Goal: Task Accomplishment & Management: Complete application form

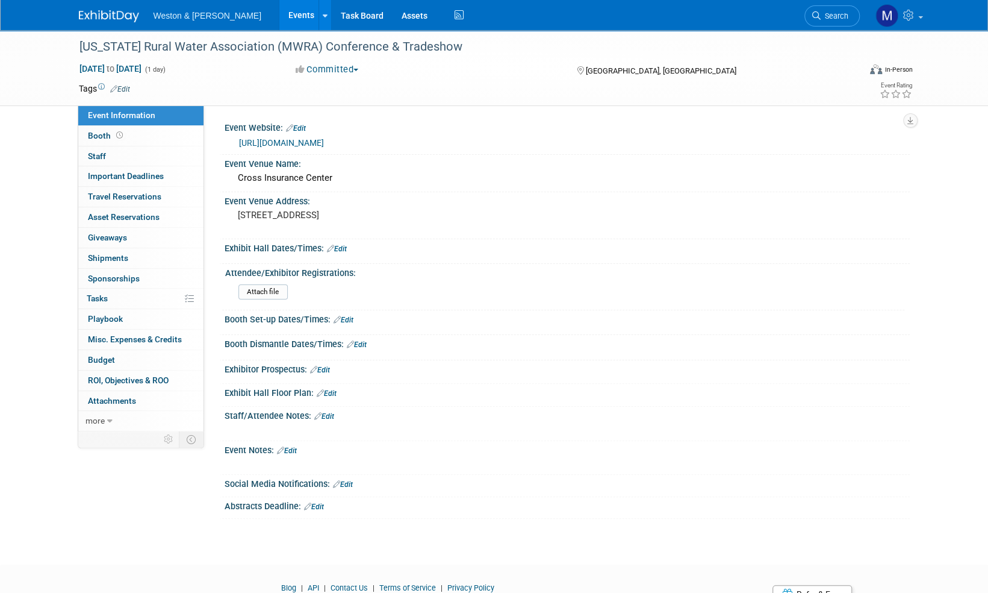
drag, startPoint x: 0, startPoint y: 0, endPoint x: 108, endPoint y: 13, distance: 109.2
click at [108, 13] on img at bounding box center [109, 16] width 60 height 12
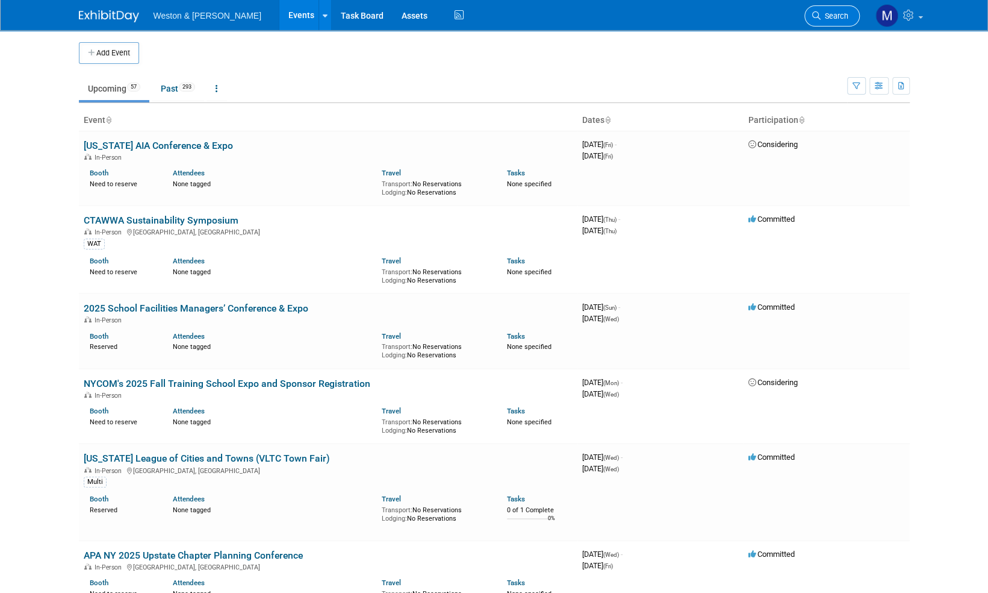
click at [842, 12] on span "Search" at bounding box center [835, 15] width 28 height 9
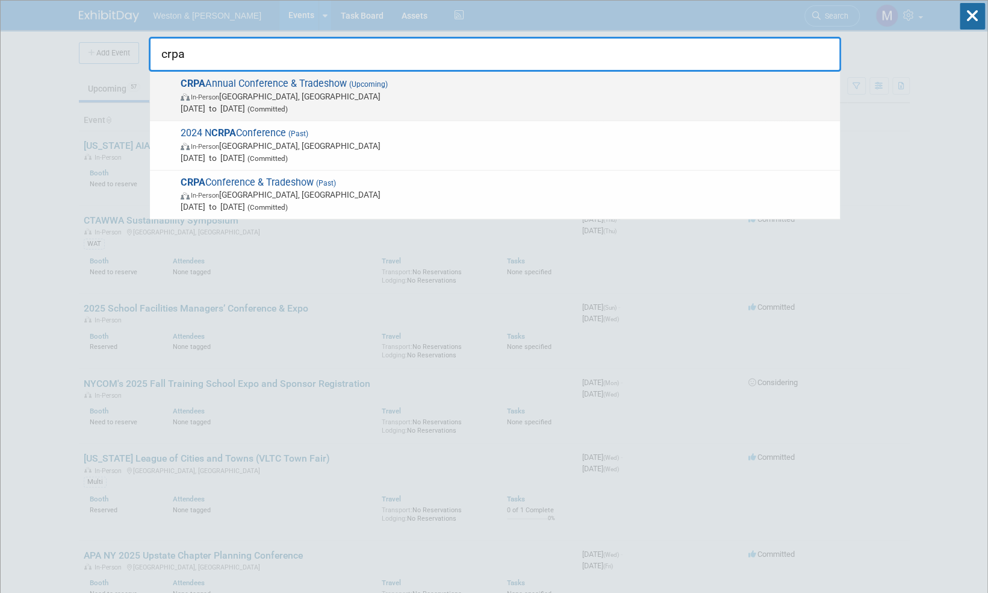
type input "crpa"
click at [321, 83] on span "CRPA Annual Conference & Tradeshow (Upcoming) In-Person Montville, CT Nov 24, 2…" at bounding box center [505, 96] width 657 height 37
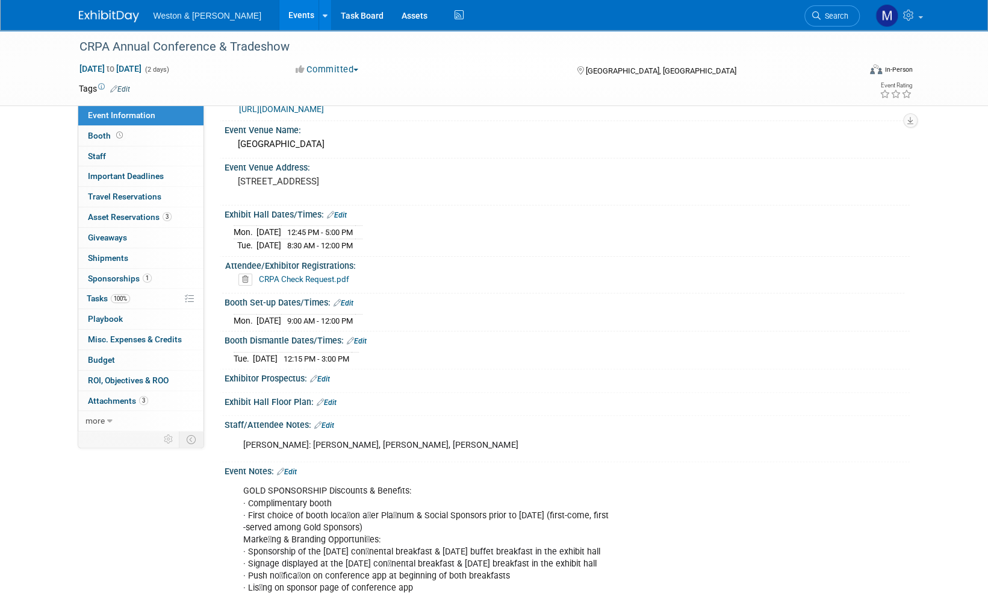
scroll to position [60, 0]
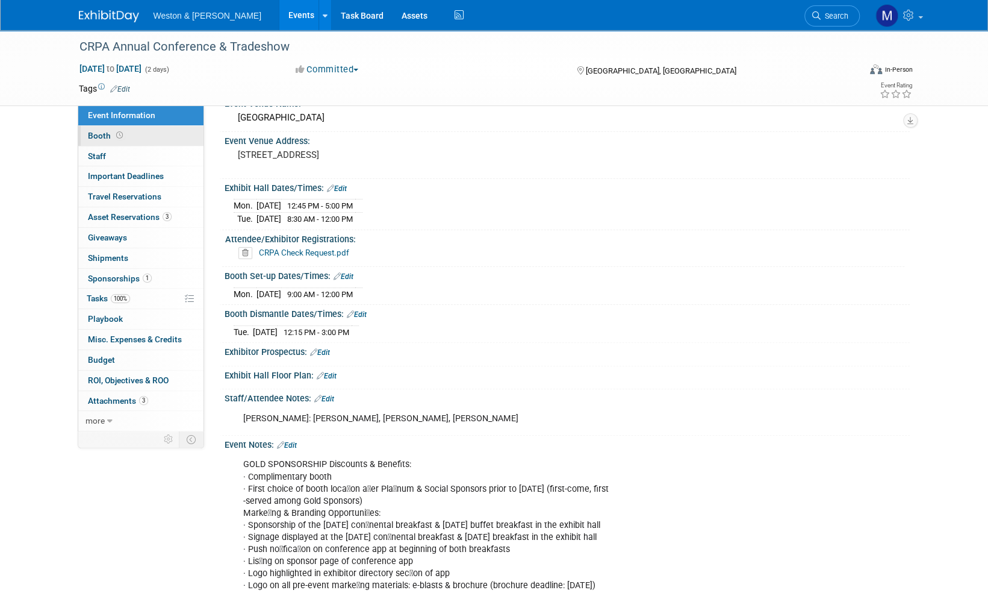
click at [98, 132] on span "Booth" at bounding box center [106, 136] width 37 height 10
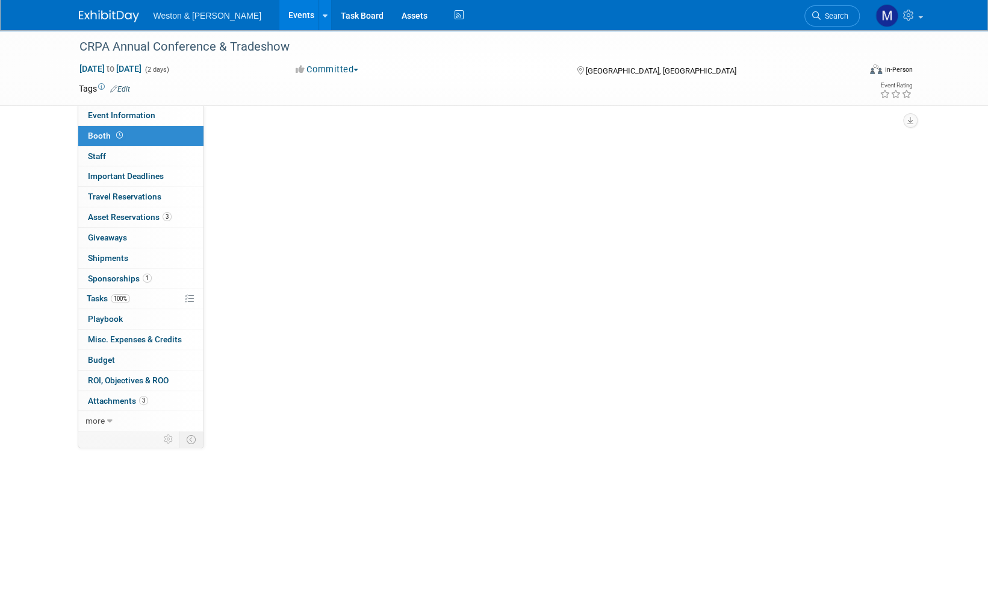
scroll to position [0, 0]
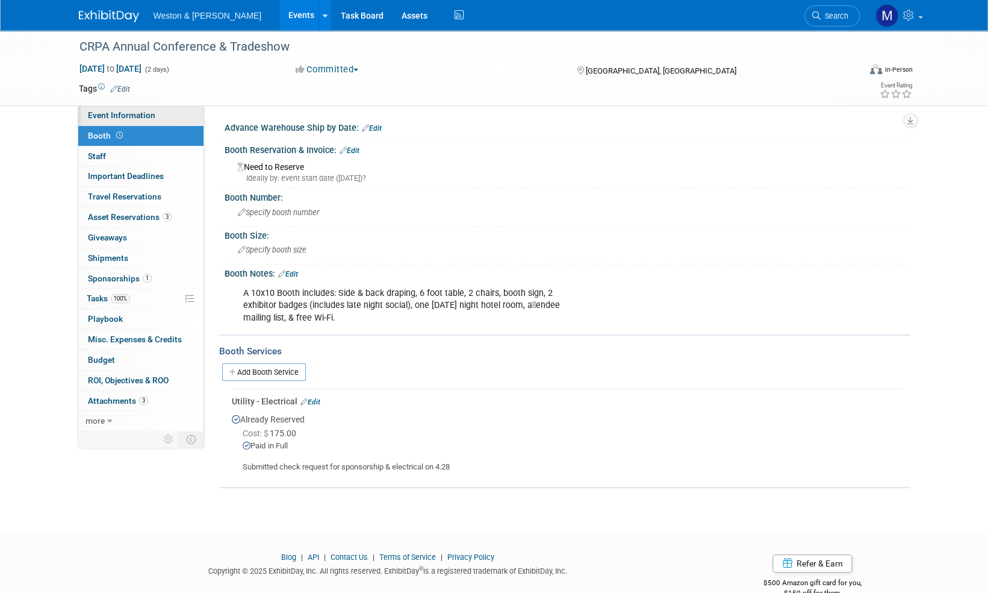
click at [106, 111] on span "Event Information" at bounding box center [121, 115] width 67 height 10
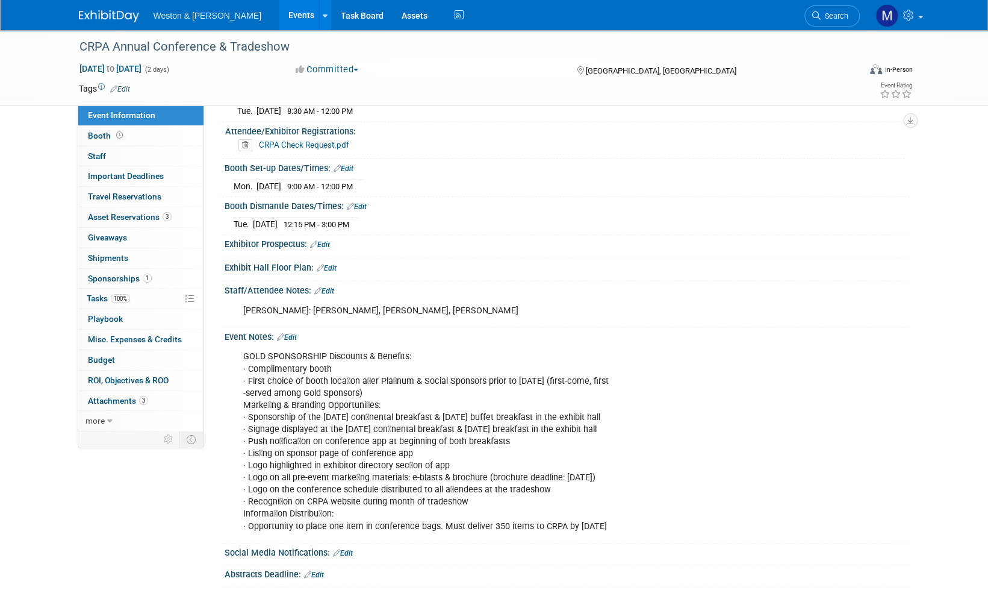
scroll to position [181, 0]
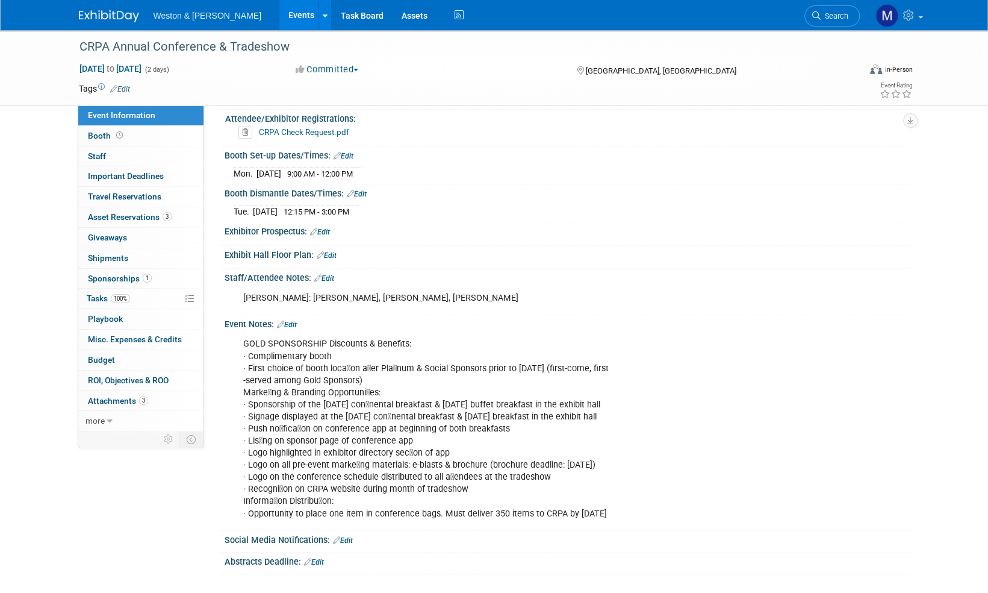
click at [331, 274] on link "Edit" at bounding box center [324, 278] width 20 height 8
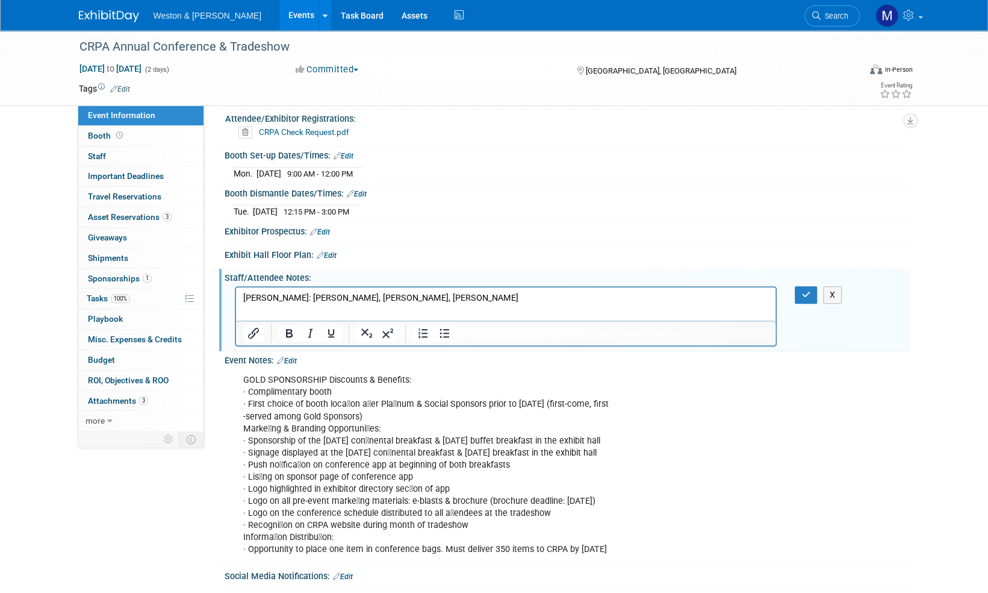
scroll to position [0, 0]
click at [466, 299] on p "Ryan: John Tunsky, Emily Weckman, Ryan Chmielewski" at bounding box center [506, 297] width 526 height 12
click at [803, 291] on icon "button" at bounding box center [805, 294] width 9 height 8
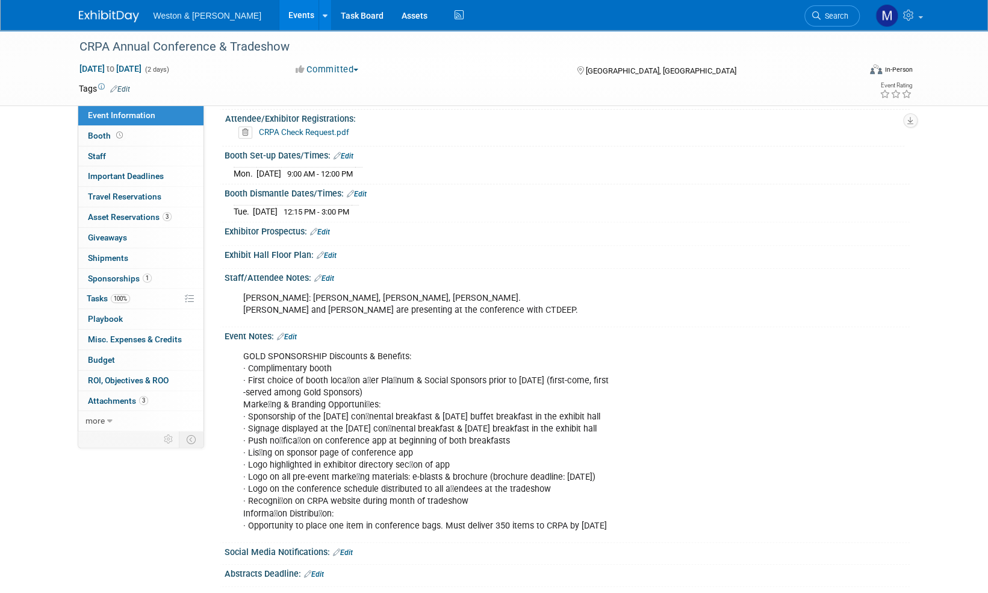
click at [116, 17] on img at bounding box center [109, 16] width 60 height 12
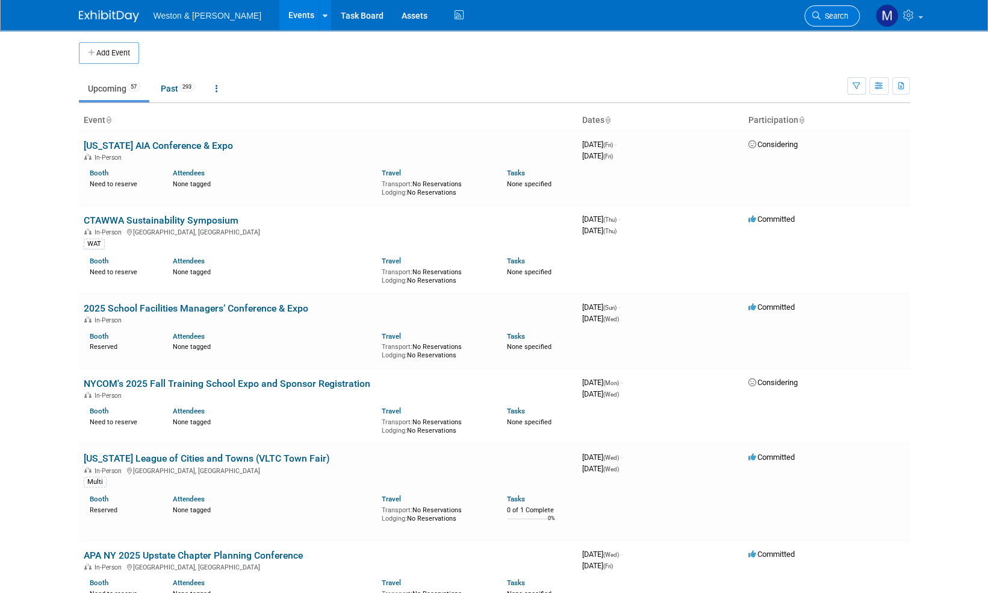
click at [835, 11] on span "Search" at bounding box center [835, 15] width 28 height 9
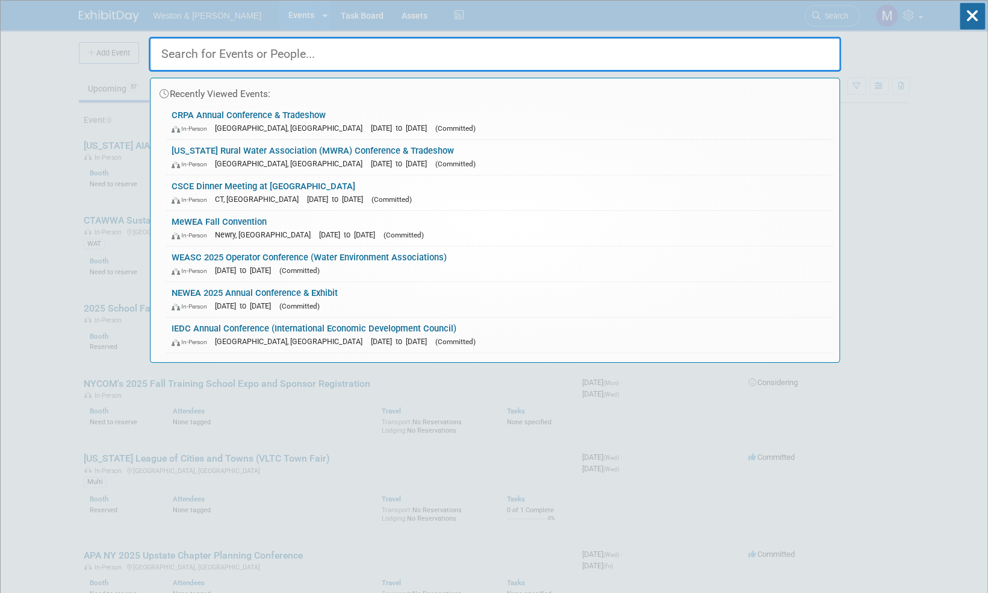
paste input "CEAE Networking Night"
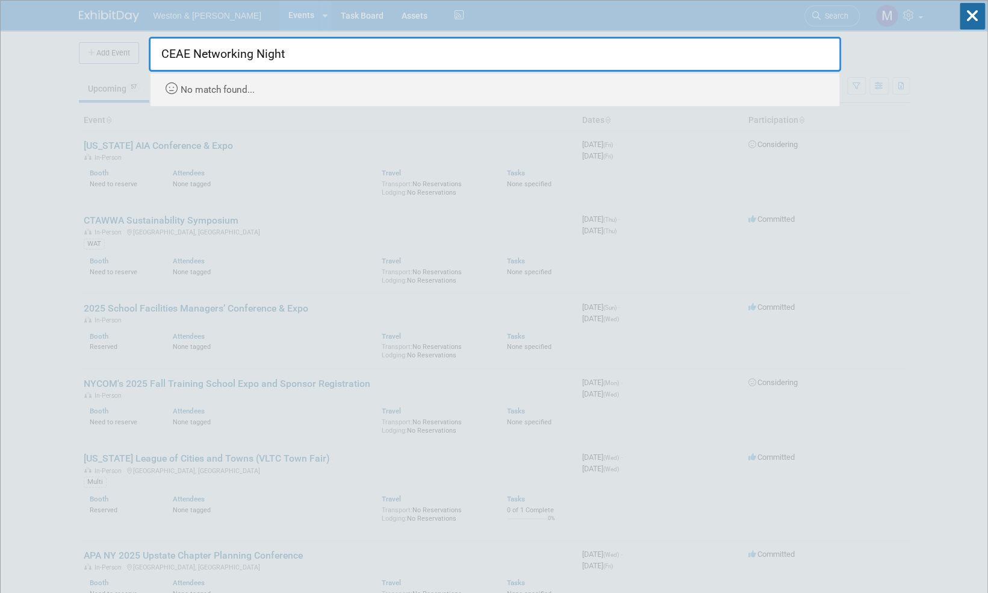
drag, startPoint x: 290, startPoint y: 51, endPoint x: 447, endPoint y: 10, distance: 162.4
click at [194, 54] on input "CEAE Networking Night" at bounding box center [495, 54] width 692 height 35
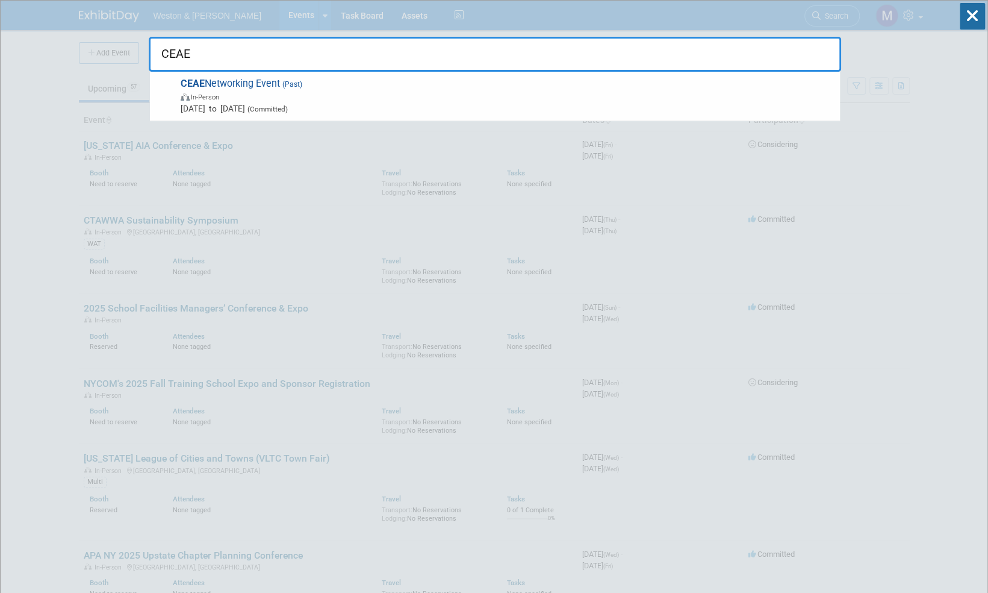
paste input "CEAE Networking Night"
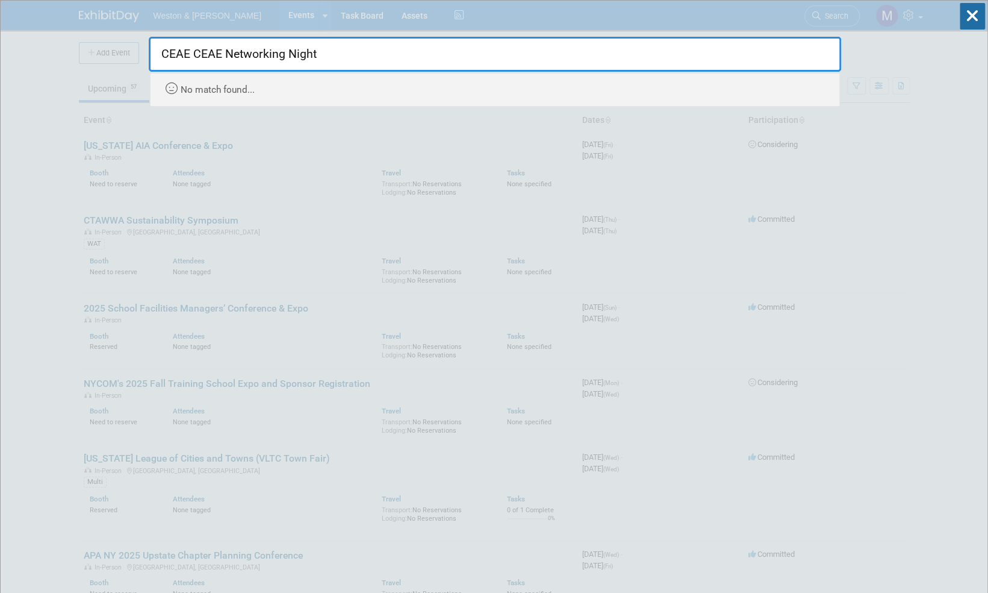
click at [226, 51] on input "CEAE CEAE Networking Night" at bounding box center [495, 54] width 692 height 35
type input "CEAE Networking Night"
drag, startPoint x: 967, startPoint y: 20, endPoint x: 697, endPoint y: 10, distance: 270.0
click at [966, 20] on icon at bounding box center [972, 16] width 25 height 26
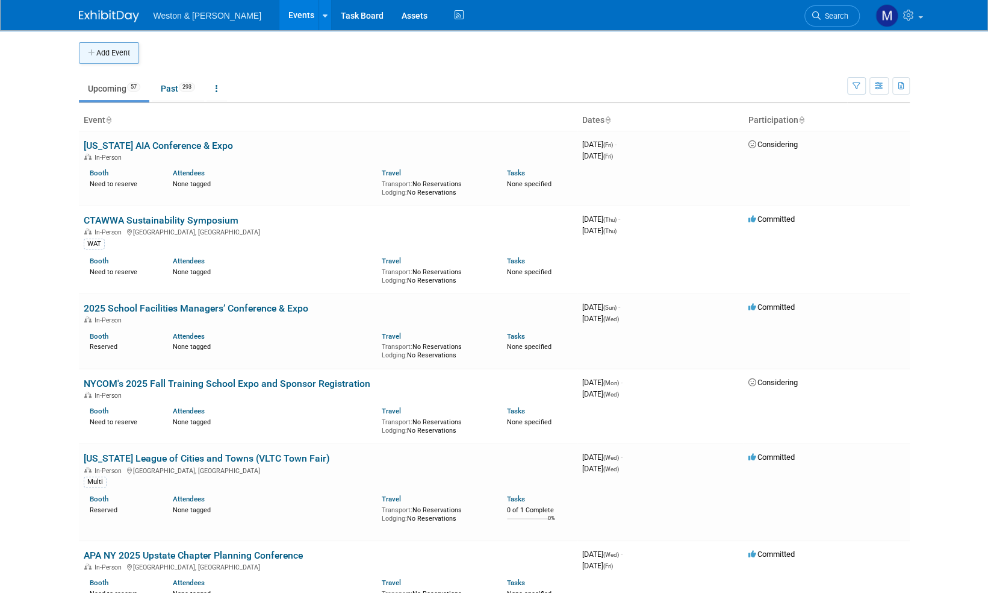
click at [102, 57] on button "Add Event" at bounding box center [109, 53] width 60 height 22
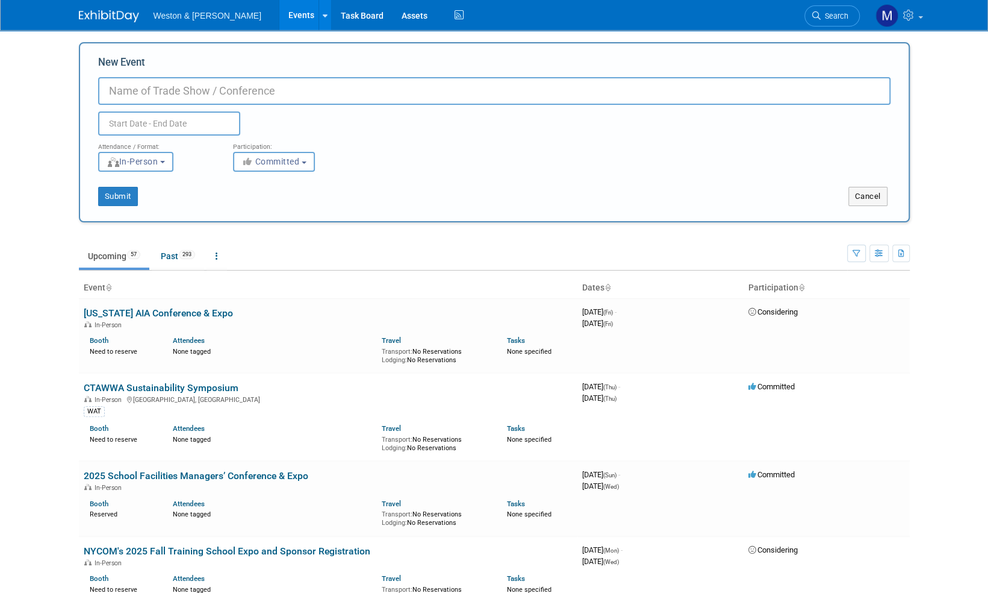
paste input "CEAE Networking Night"
type input "CEAE Networking Night"
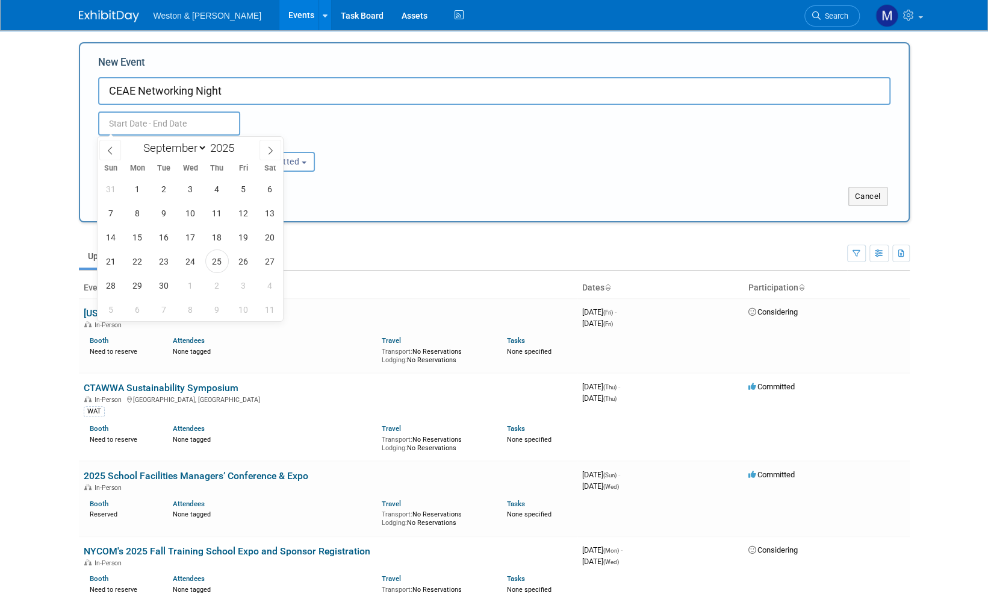
click at [158, 123] on input "text" at bounding box center [169, 123] width 142 height 24
click at [272, 157] on span at bounding box center [271, 150] width 22 height 20
select select "9"
click at [215, 284] on span "30" at bounding box center [216, 284] width 23 height 23
click at [216, 284] on span "30" at bounding box center [216, 284] width 23 height 23
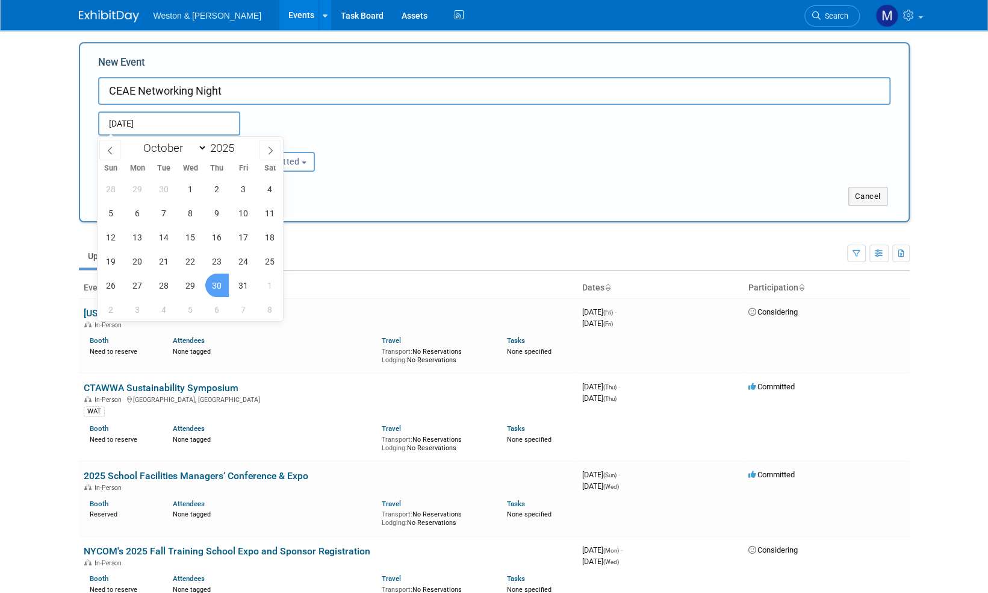
type input "Oct 30, 2025 to Oct 30, 2025"
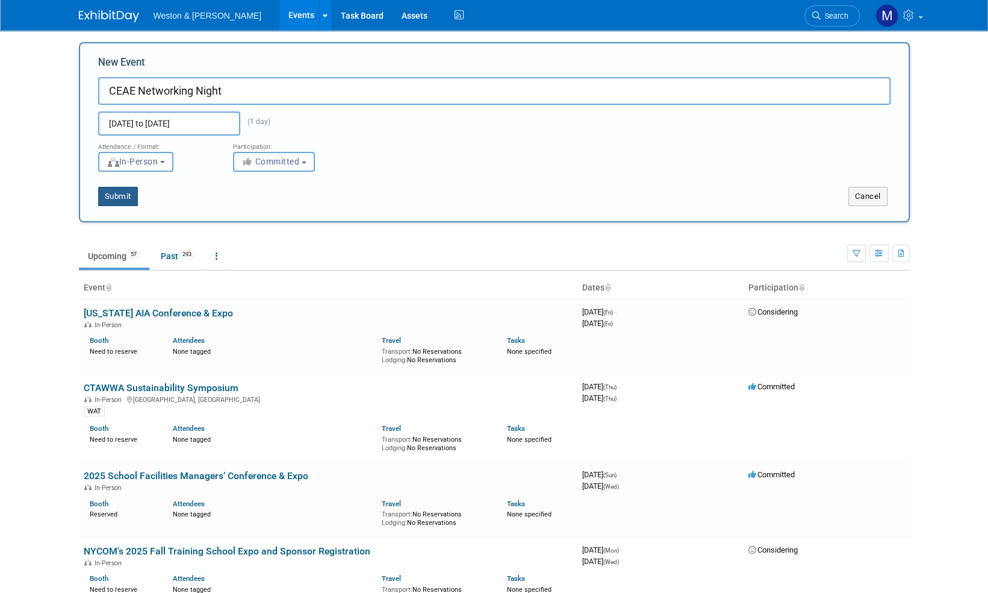
click at [119, 199] on button "Submit" at bounding box center [118, 196] width 40 height 19
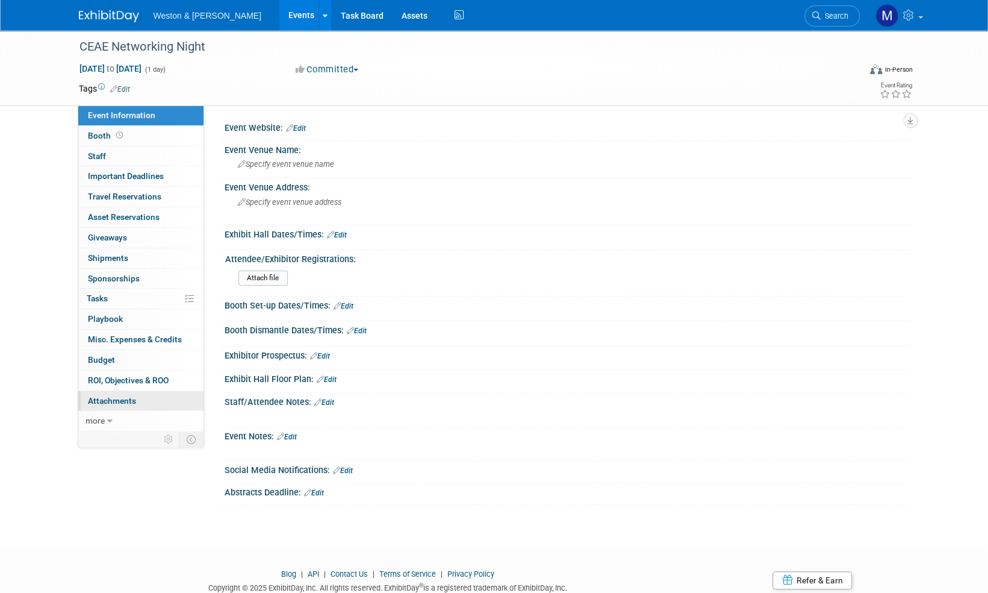
click at [118, 402] on span "Attachments 0" at bounding box center [112, 401] width 48 height 10
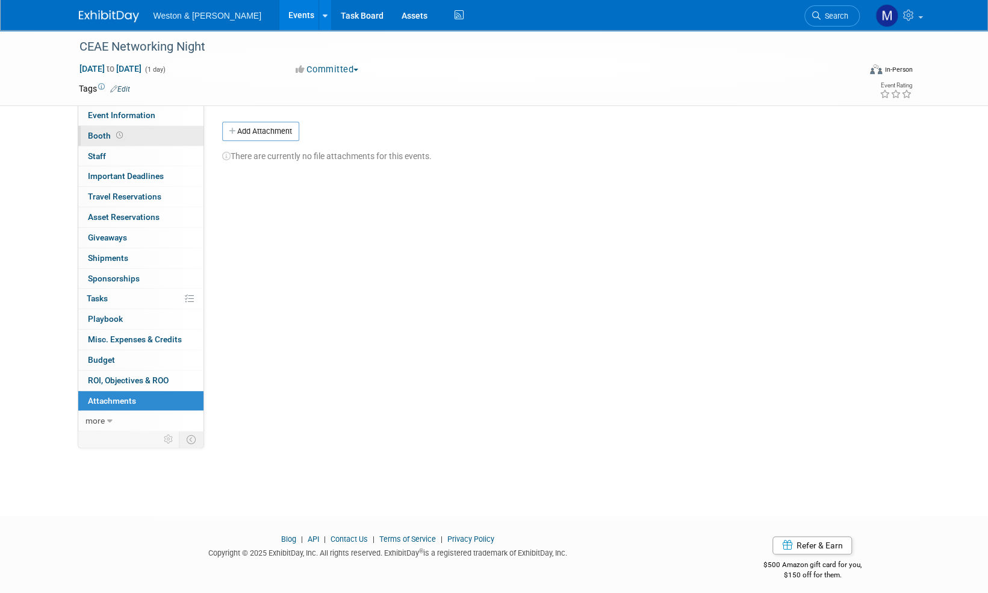
click at [101, 135] on span "Booth" at bounding box center [106, 136] width 37 height 10
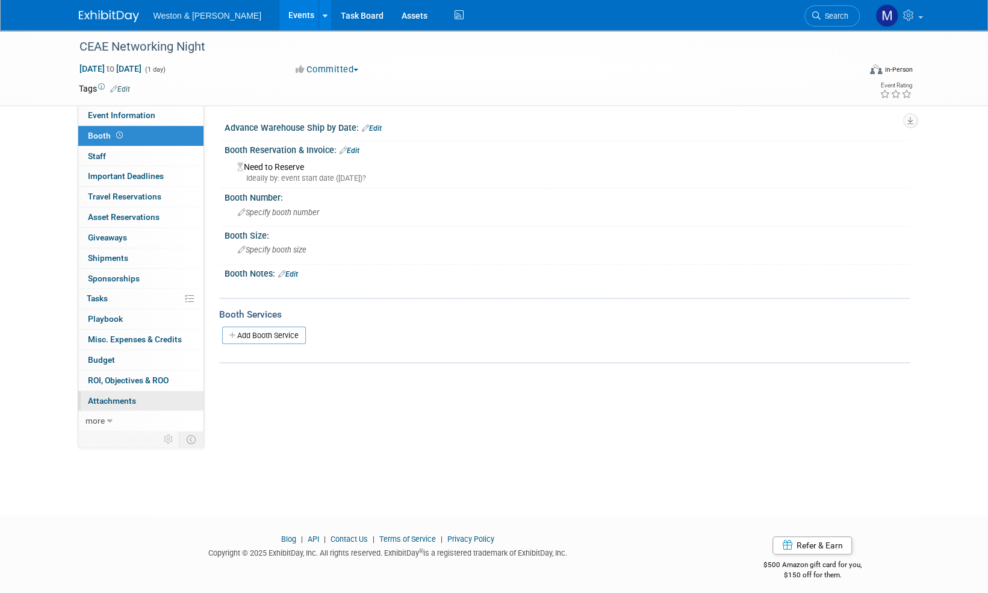
click at [118, 400] on span "Attachments 0" at bounding box center [112, 401] width 48 height 10
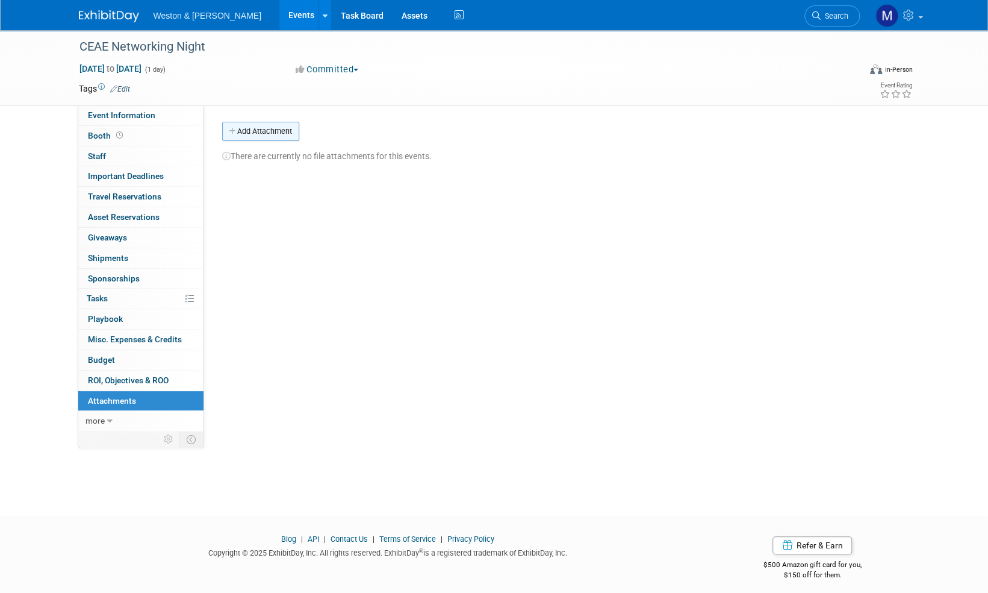
click at [273, 132] on button "Add Attachment" at bounding box center [260, 131] width 77 height 19
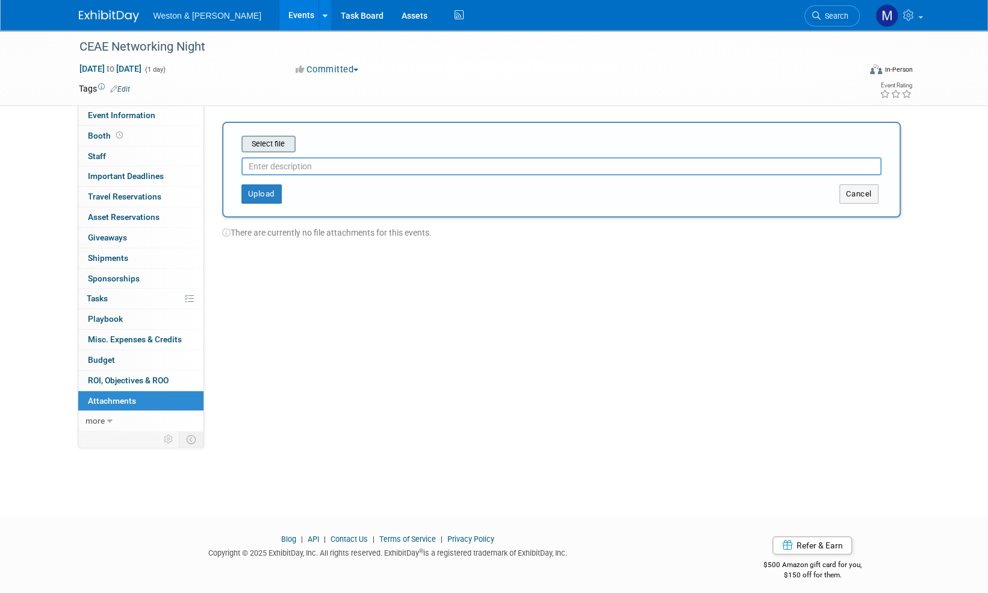
click at [281, 148] on input "file" at bounding box center [222, 144] width 143 height 14
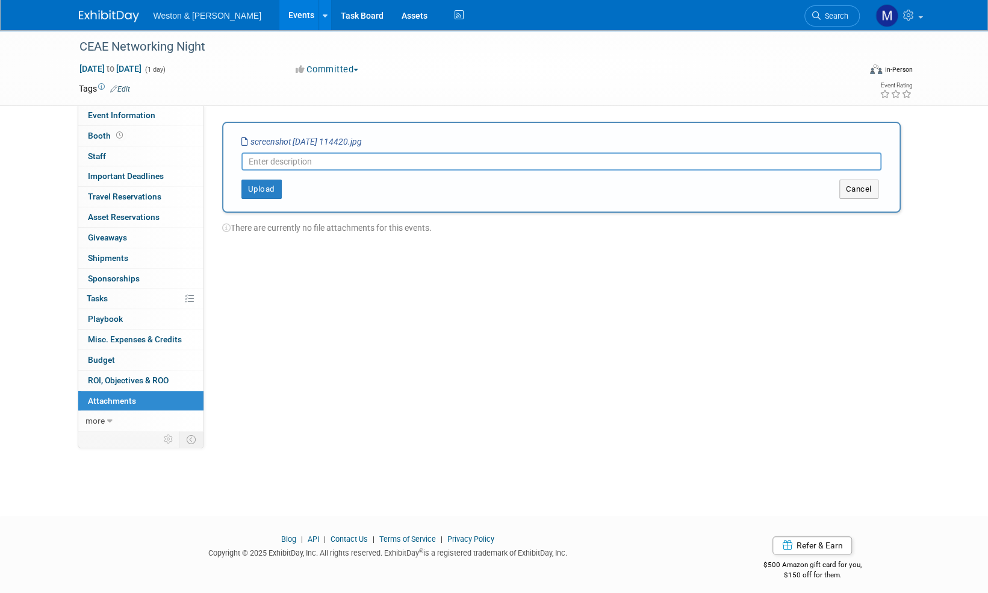
click at [278, 161] on input "text" at bounding box center [561, 161] width 640 height 18
type input "Registration receipt"
click at [268, 190] on button "Upload" at bounding box center [261, 188] width 40 height 19
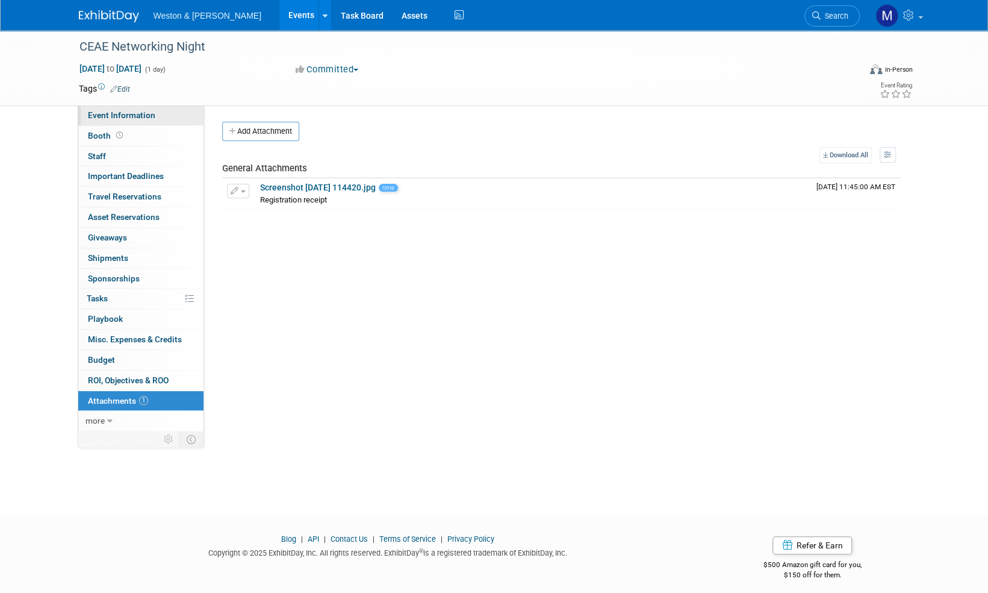
click at [119, 112] on span "Event Information" at bounding box center [121, 115] width 67 height 10
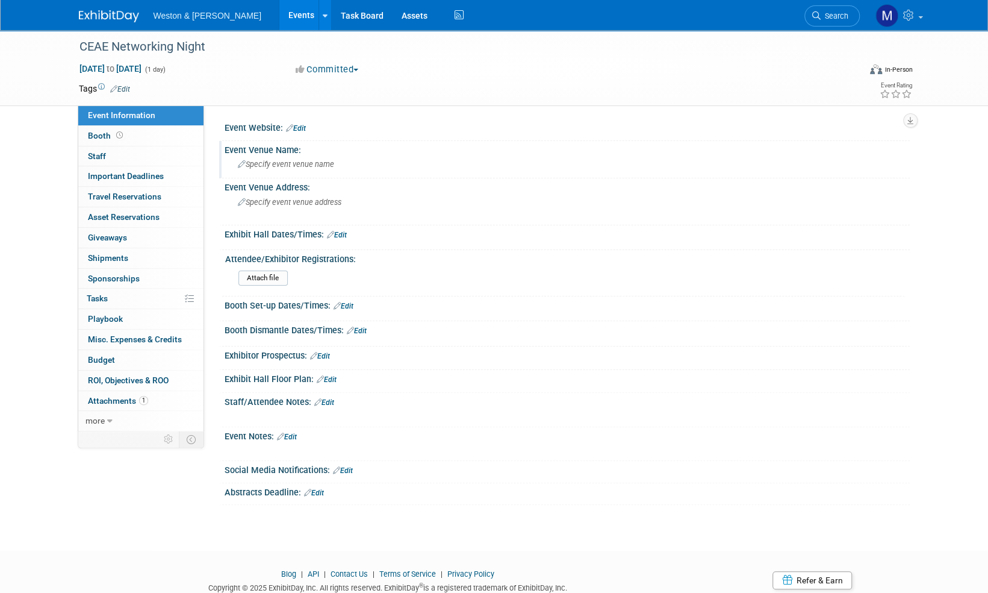
click at [278, 166] on span "Specify event venue name" at bounding box center [286, 164] width 96 height 9
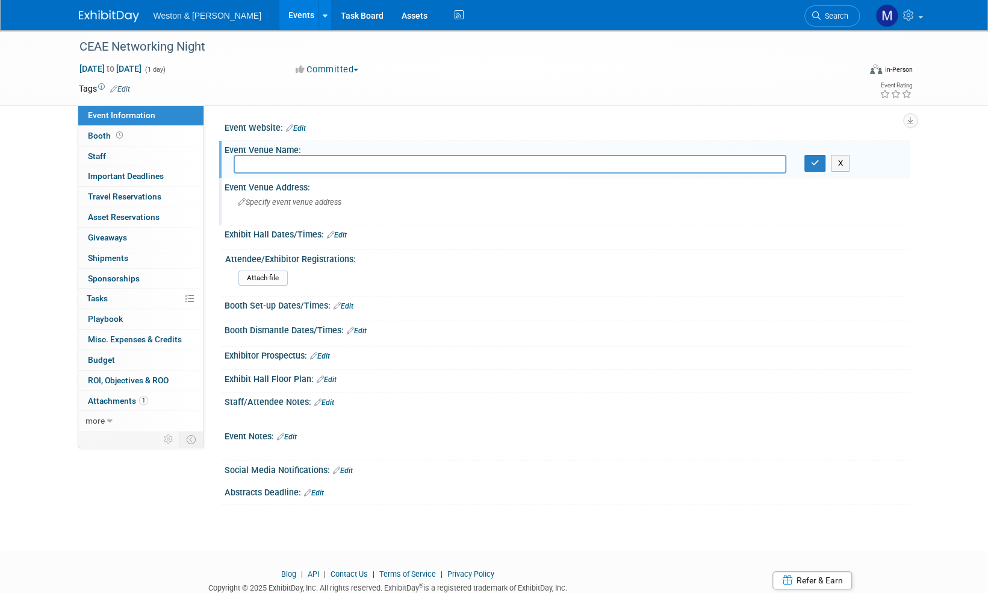
drag, startPoint x: 278, startPoint y: 166, endPoint x: 257, endPoint y: 204, distance: 43.1
click at [257, 204] on span "Specify event venue address" at bounding box center [290, 202] width 104 height 9
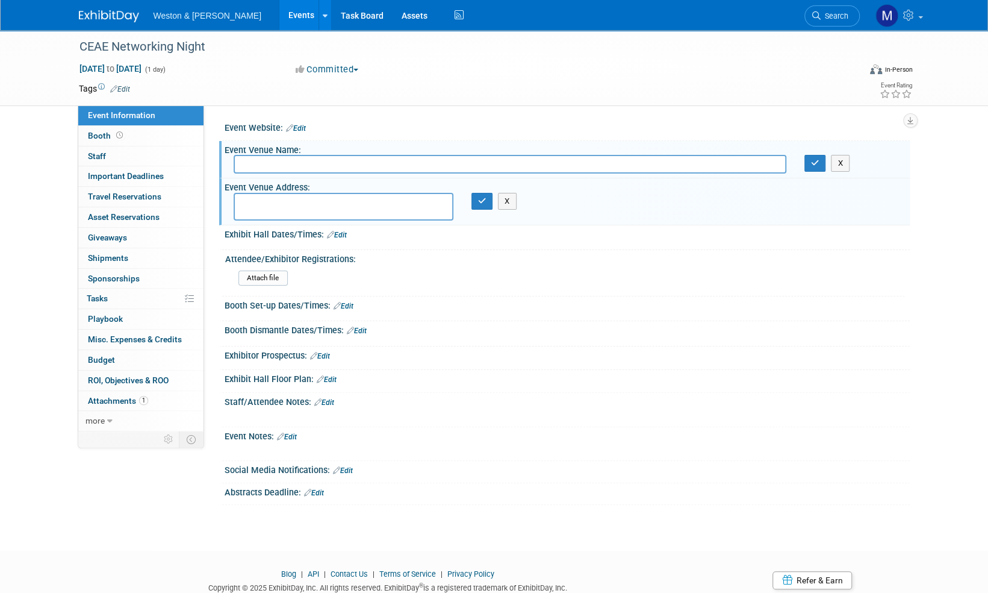
click at [261, 166] on input "text" at bounding box center [510, 164] width 553 height 19
drag, startPoint x: 260, startPoint y: 164, endPoint x: 244, endPoint y: 201, distance: 39.9
click at [244, 201] on textarea at bounding box center [344, 207] width 220 height 28
paste textarea "Alden Memorial’s Great Hall"
type textarea "Alden Memorial’s Great Hall"
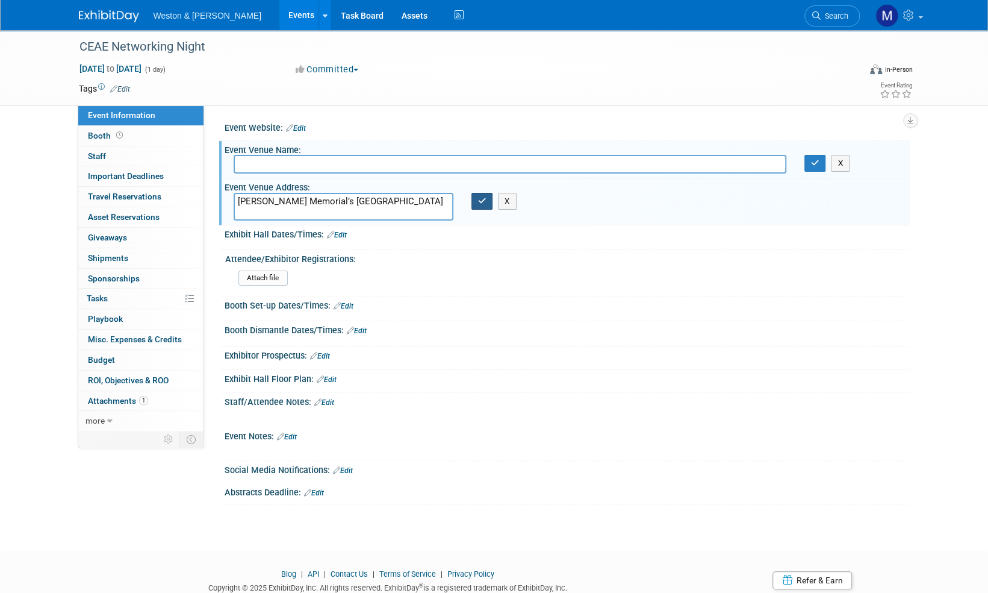
click at [474, 202] on button "button" at bounding box center [482, 201] width 22 height 17
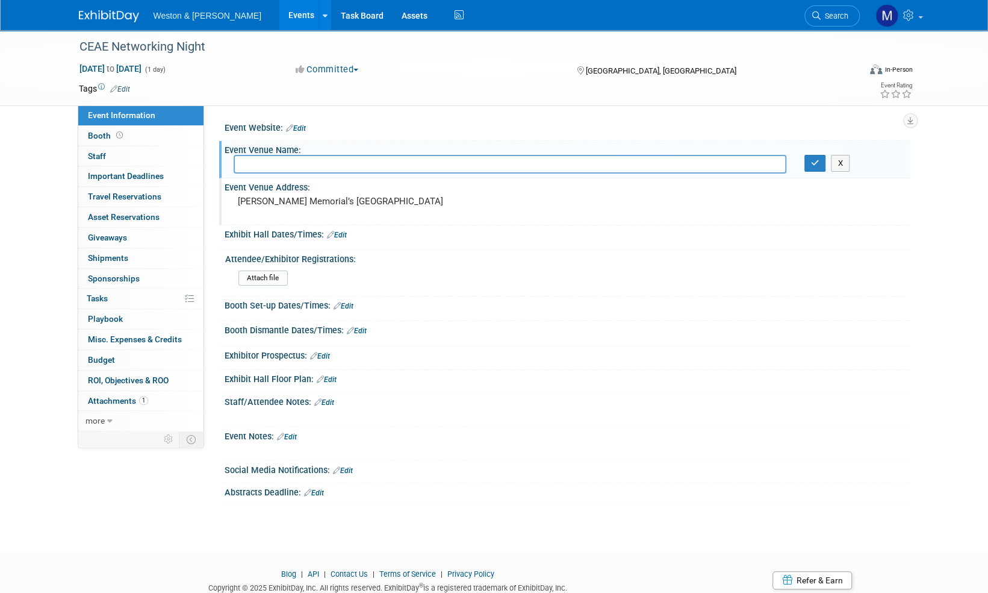
click at [263, 163] on input "text" at bounding box center [510, 164] width 553 height 19
type input "WPI"
click at [815, 160] on icon "button" at bounding box center [815, 163] width 8 height 8
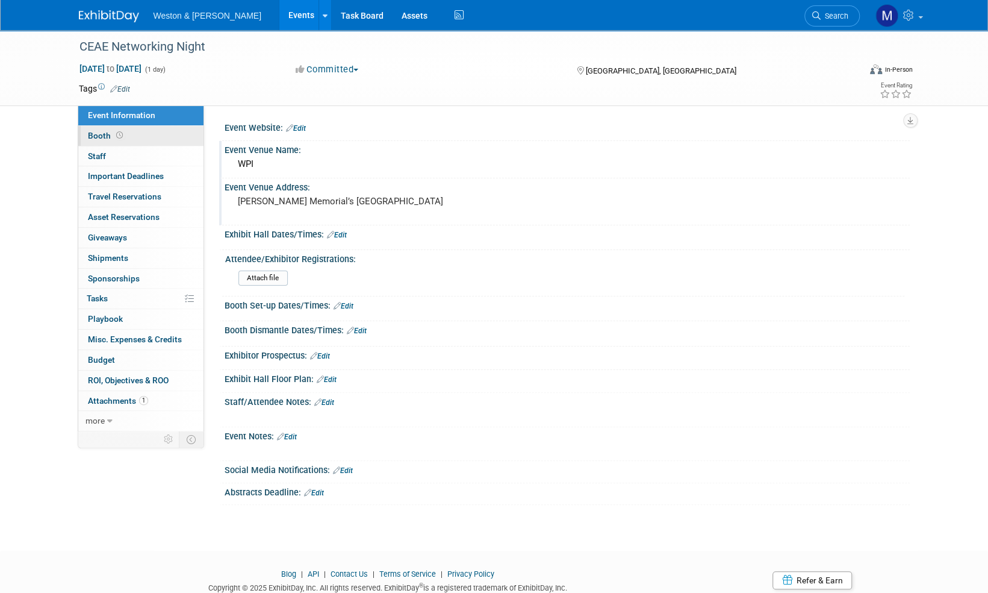
click at [96, 135] on span "Booth" at bounding box center [106, 136] width 37 height 10
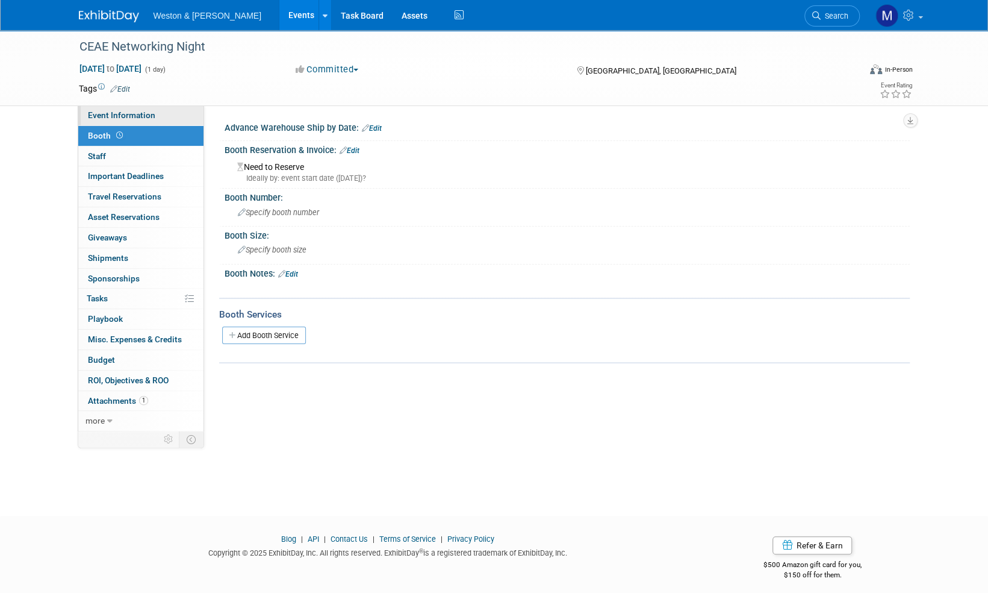
click at [116, 113] on span "Event Information" at bounding box center [121, 115] width 67 height 10
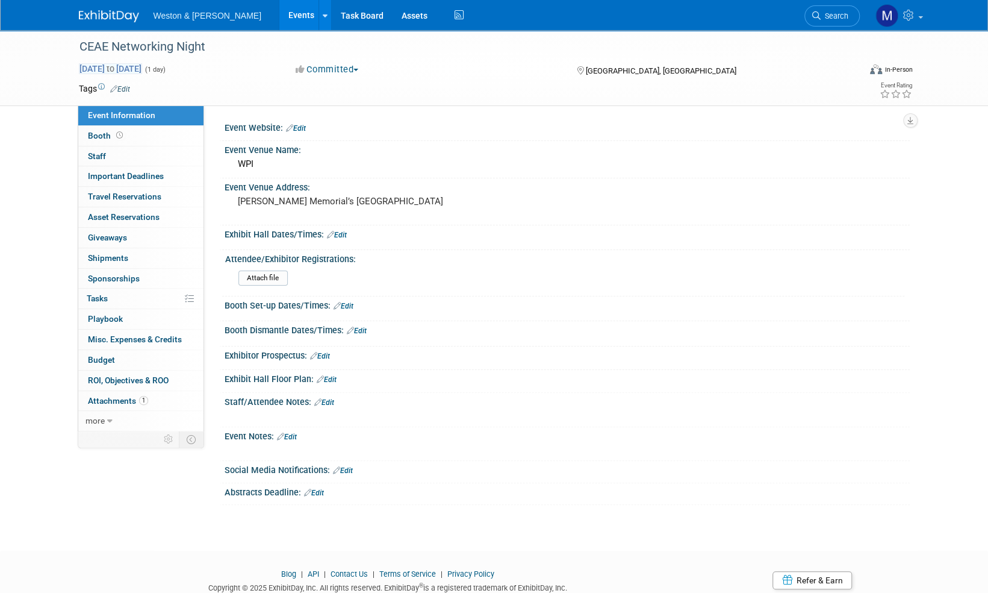
click at [142, 64] on span "Oct 30, 2025 to Oct 30, 2025" at bounding box center [110, 68] width 63 height 11
type input "Oct 30, 2025"
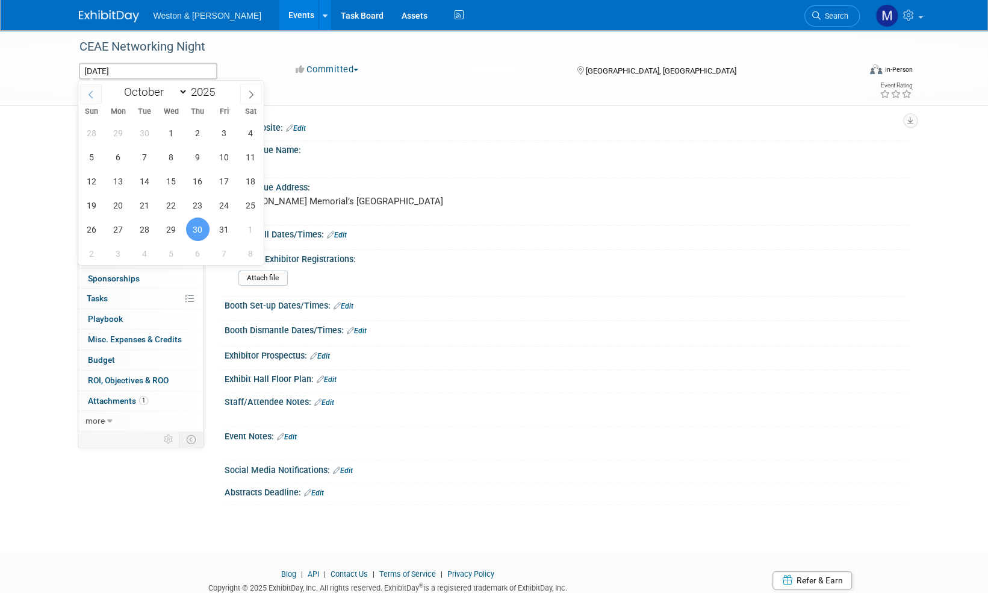
click at [92, 90] on icon at bounding box center [91, 94] width 8 height 8
select select "8"
click at [145, 232] on span "30" at bounding box center [144, 228] width 23 height 23
type input "Sep 30, 2025"
click at [145, 232] on span "30" at bounding box center [144, 228] width 23 height 23
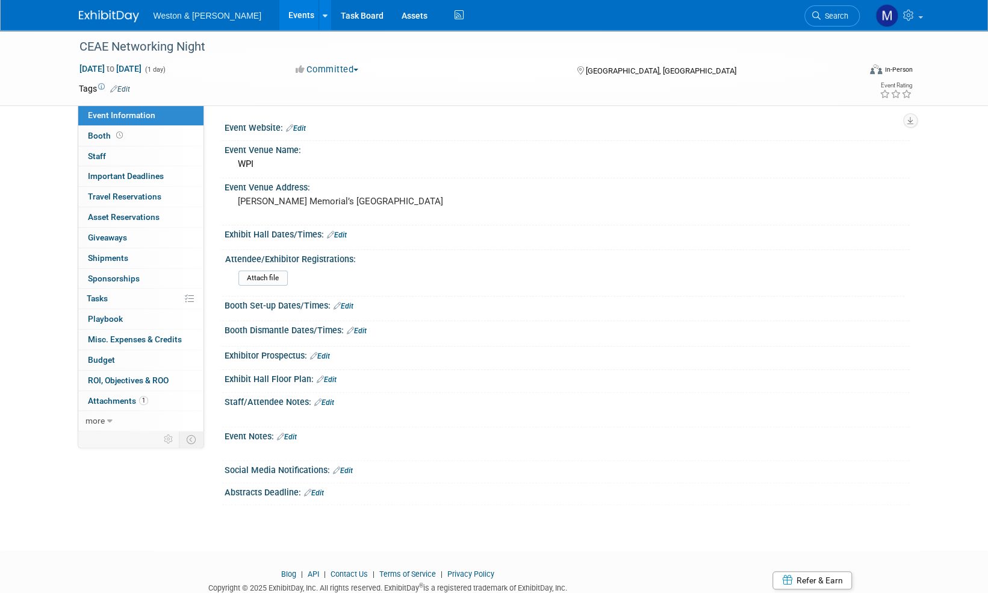
click at [14, 222] on div "CEAE Networking Night Sep 30, 2025 to Sep 30, 2025 (1 day) Sep 30, 2025 Committ…" at bounding box center [494, 279] width 988 height 499
click at [295, 432] on link "Edit" at bounding box center [287, 436] width 20 height 8
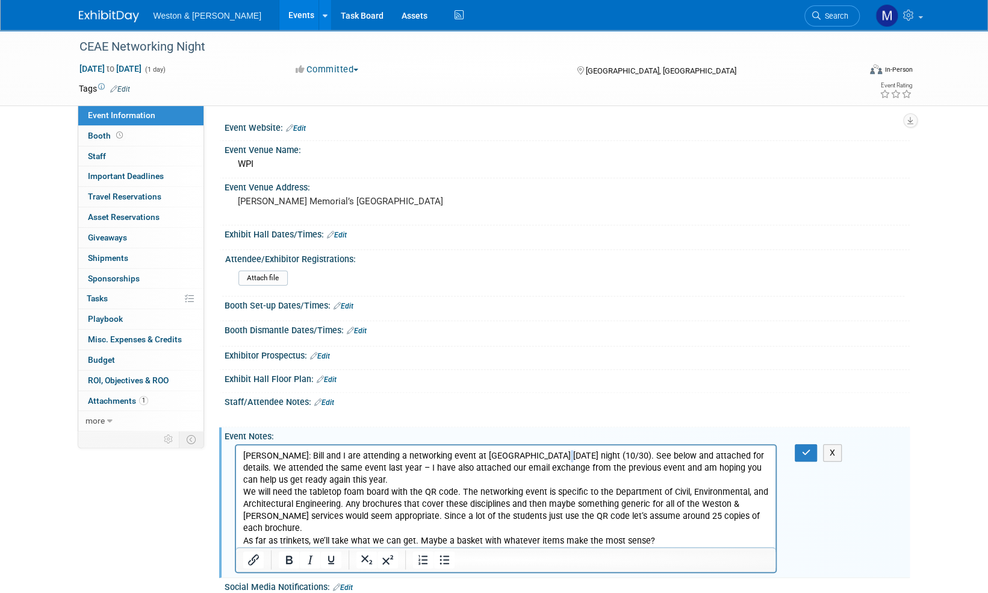
click at [544, 455] on p "Steve P: Bill and I are attending a networking event at WPI on Tuesday night (1…" at bounding box center [506, 498] width 526 height 97
click at [803, 449] on icon "button" at bounding box center [805, 452] width 9 height 8
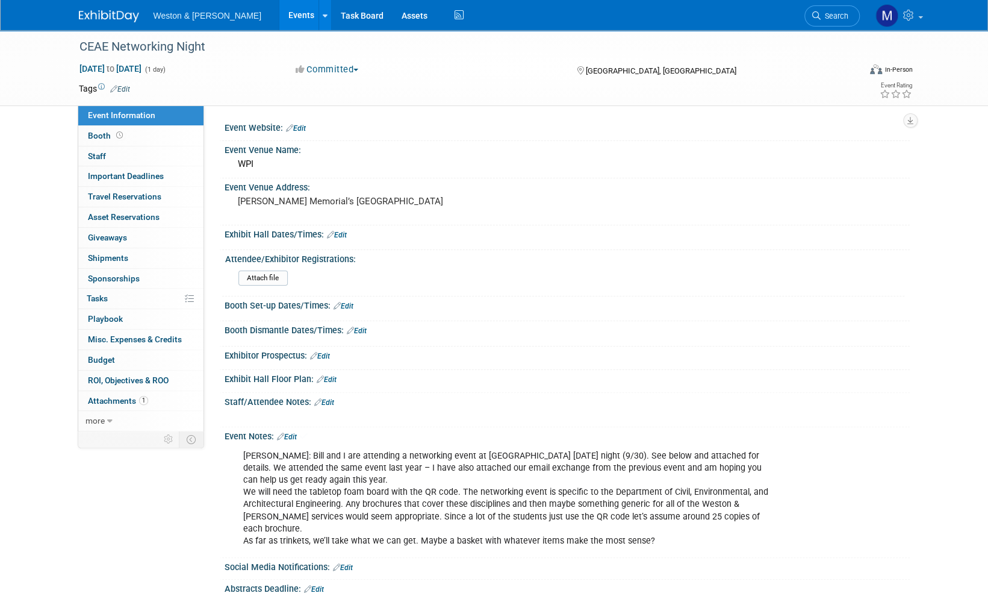
click at [803, 449] on div "Steve P: Bill and I are attending a networking event at WPI on Tuesday night (9…" at bounding box center [567, 497] width 685 height 113
click at [108, 14] on img at bounding box center [109, 16] width 60 height 12
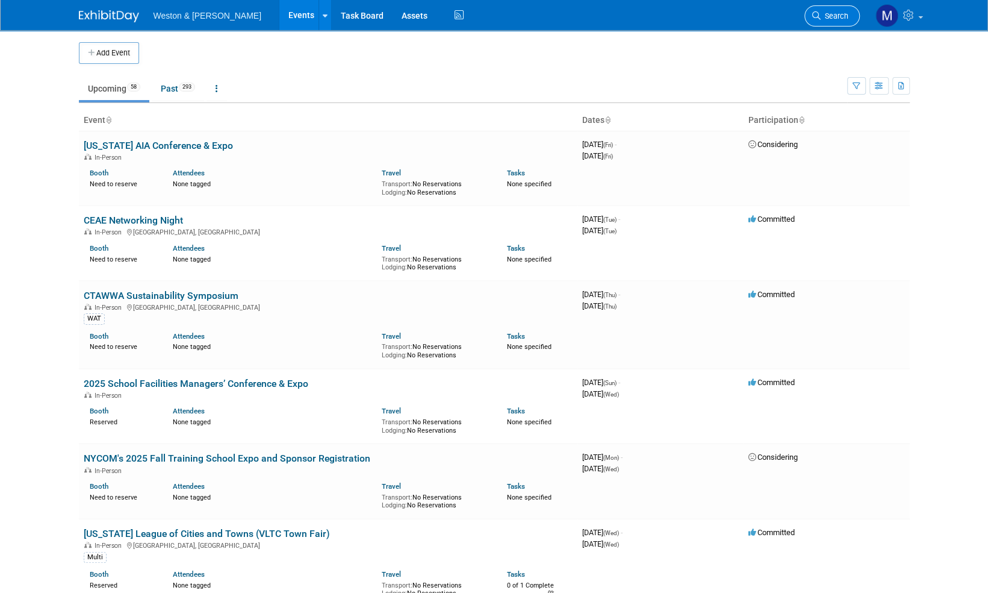
click at [829, 11] on link "Search" at bounding box center [831, 15] width 55 height 21
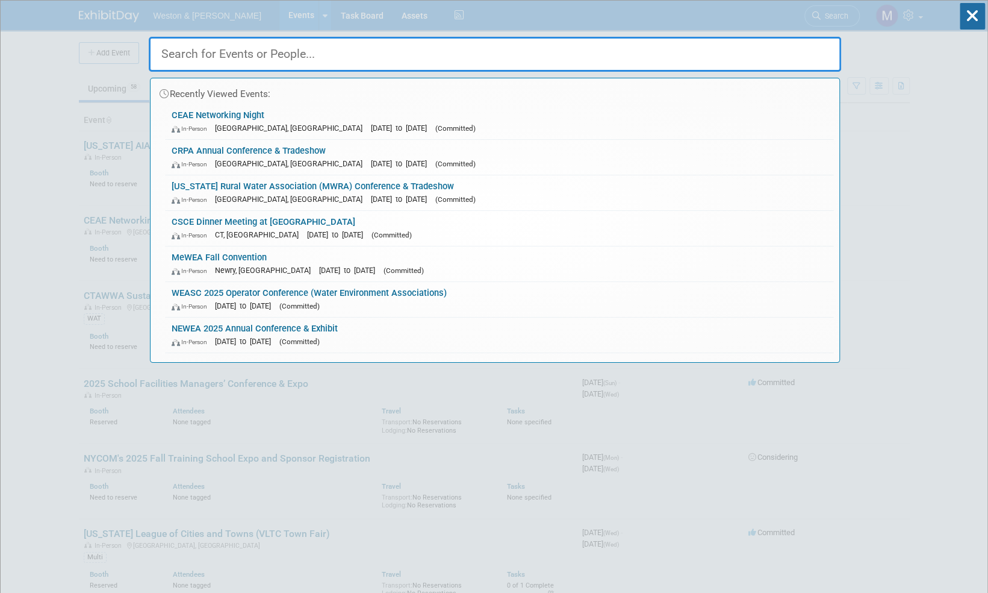
paste input "CEAE"
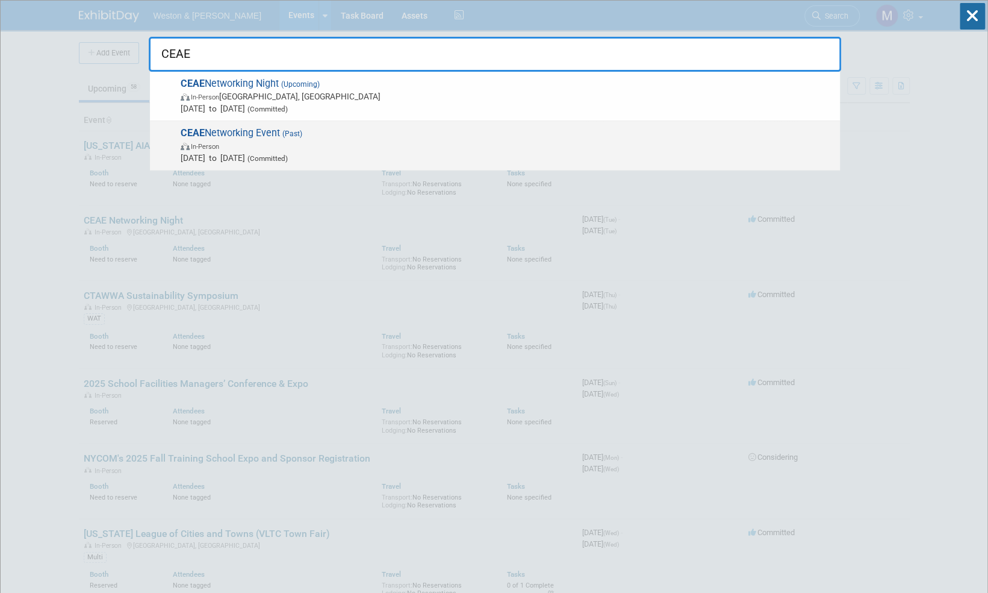
type input "CEAE"
click at [264, 132] on span "CEAE Networking Event (Past) In-Person Nov 4, 2024 to Nov 4, 2024 (Committed)" at bounding box center [505, 145] width 657 height 37
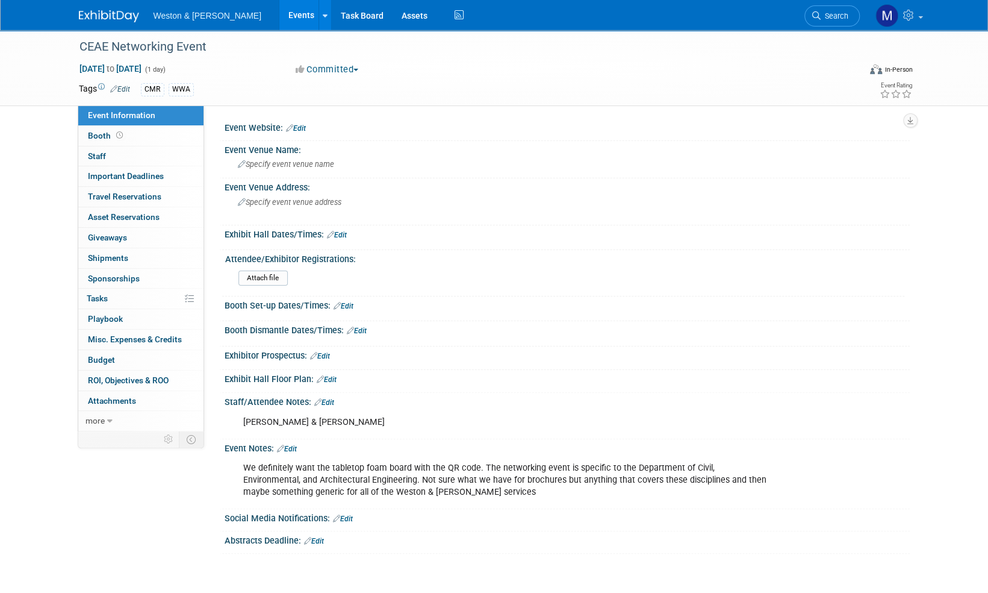
click at [90, 16] on img at bounding box center [109, 16] width 60 height 12
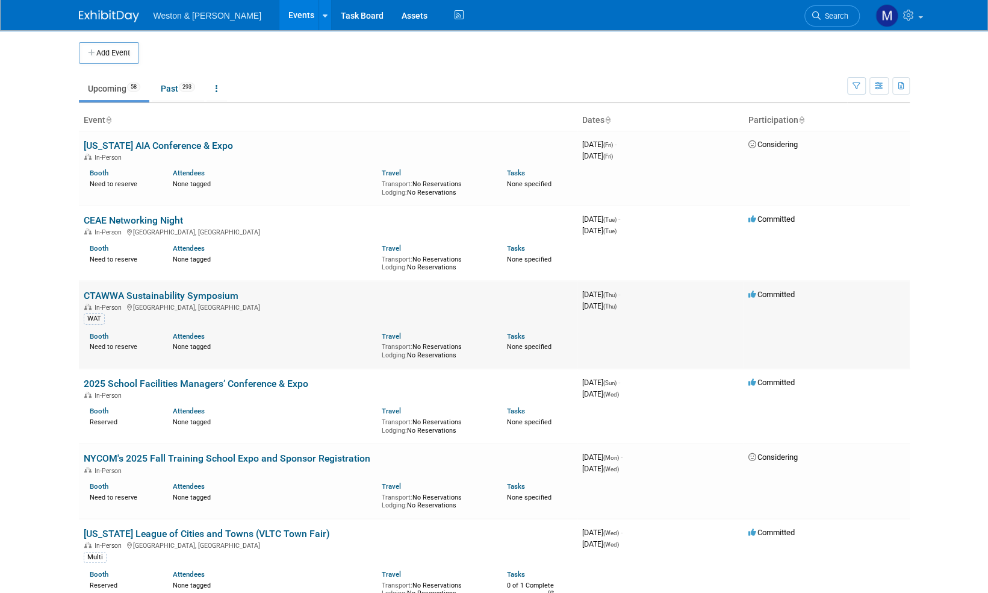
click at [157, 295] on link "CTAWWA Sustainability Symposium" at bounding box center [161, 295] width 155 height 11
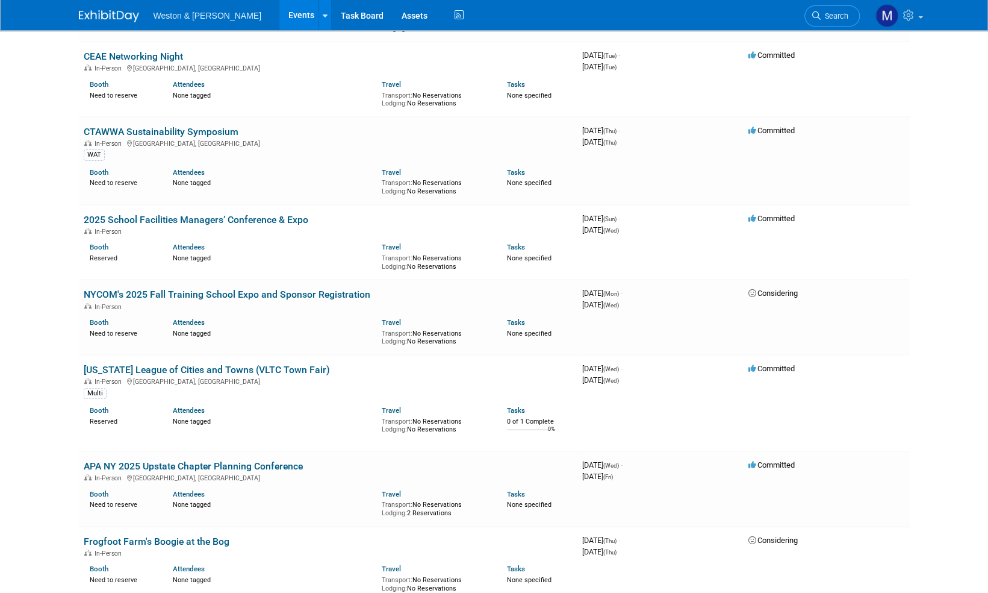
scroll to position [181, 0]
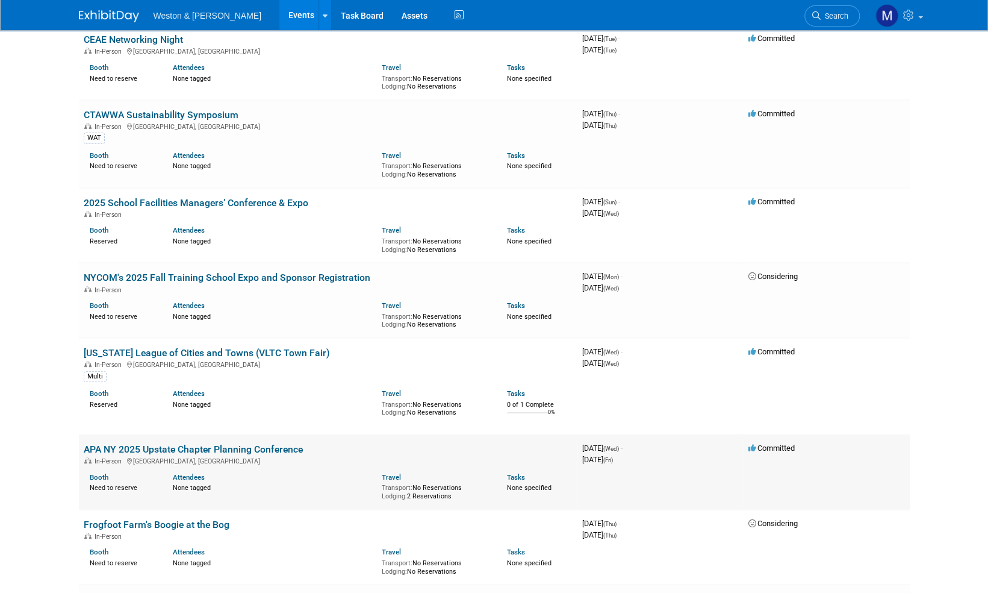
click at [232, 447] on link "APA NY 2025 Upstate Chapter Planning Conference" at bounding box center [193, 448] width 219 height 11
